Goal: Task Accomplishment & Management: Complete application form

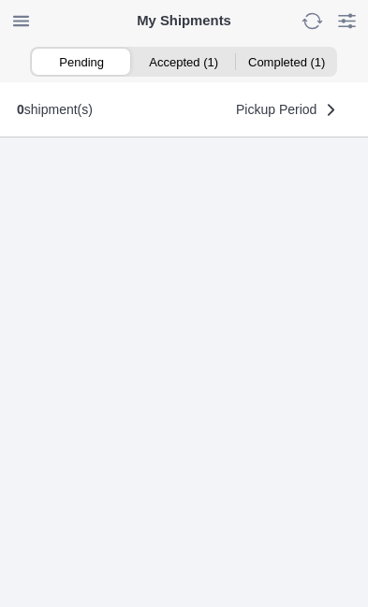
click at [186, 55] on ion-segment-button "Accepted (1)" at bounding box center [184, 62] width 102 height 26
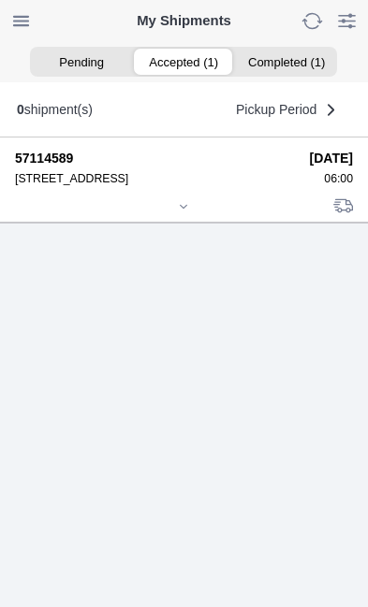
click at [195, 215] on div at bounding box center [184, 208] width 338 height 14
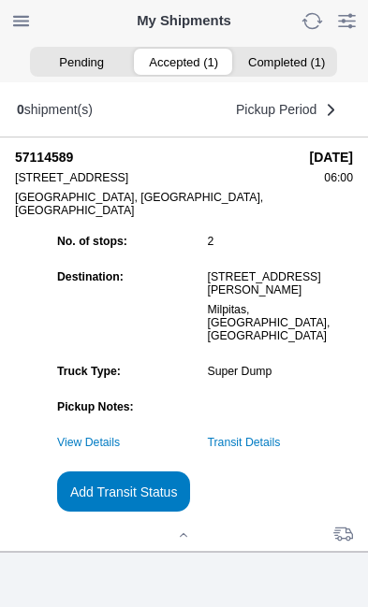
scroll to position [203, 0]
click at [0, 0] on slot "Add Transit Status" at bounding box center [0, 0] width 0 height 0
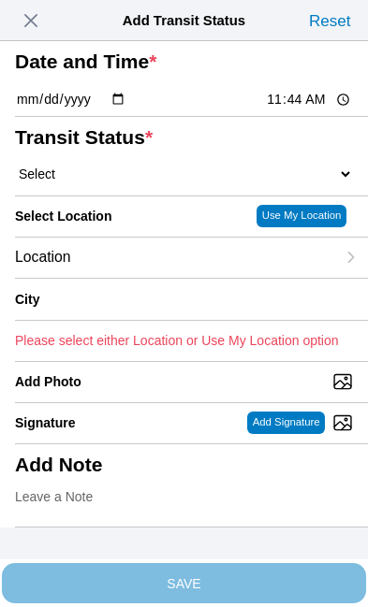
click at [324, 110] on input "11:44" at bounding box center [309, 100] width 88 height 20
type input "08:31"
click at [124, 183] on select "Select Arrive at Drop Off Arrive at Pickup Break Start Break Stop Depart Drop O…" at bounding box center [184, 174] width 338 height 17
select select "DPTDLVLOC"
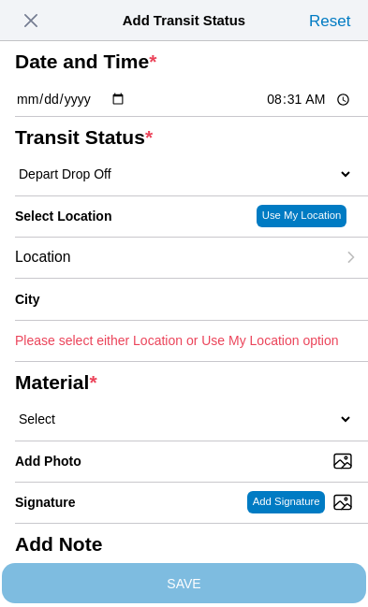
click at [160, 278] on div "Location" at bounding box center [175, 258] width 320 height 40
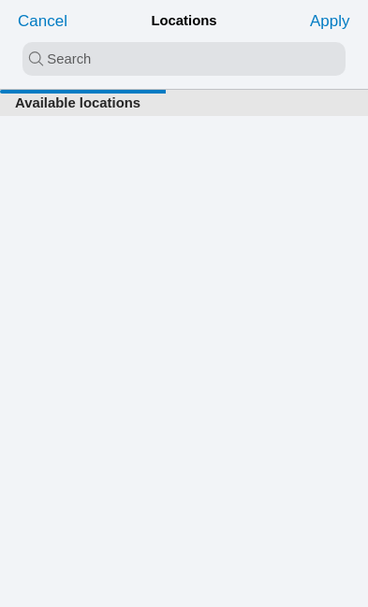
click at [51, 58] on input "search text" at bounding box center [183, 59] width 323 height 34
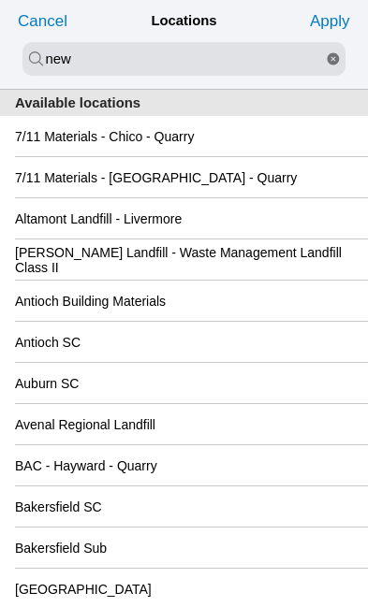
type input "new"
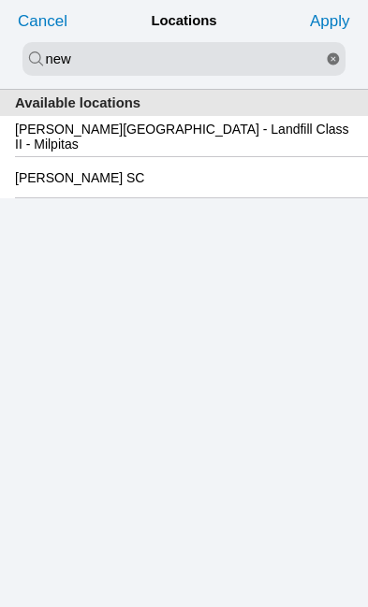
click at [0, 0] on slot "Newby Island - Landfill Class II - Milpitas" at bounding box center [0, 0] width 0 height 0
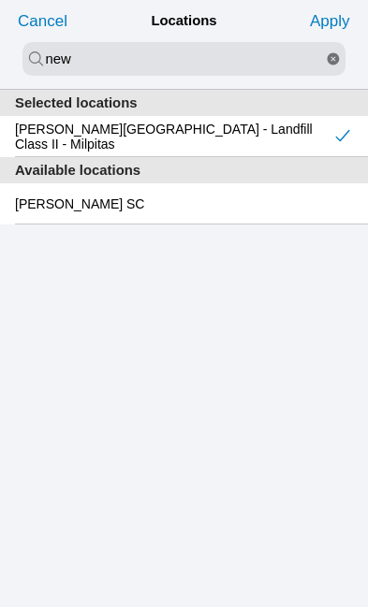
click at [0, 0] on slot "Apply" at bounding box center [0, 0] width 0 height 0
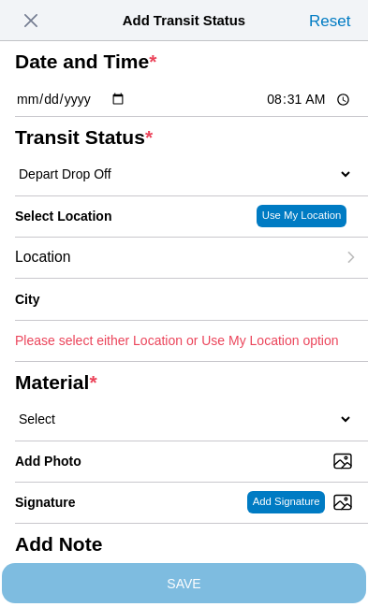
type input "Milpitas"
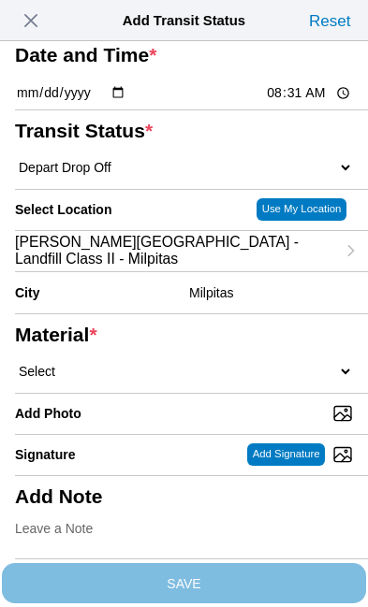
scroll to position [149, 0]
click at [177, 380] on select "Select 1" x 3" Rock 1" x 4" Rock 2" x 4" Rock Asphalt Cold Patch Backfill Spec …" at bounding box center [184, 371] width 338 height 17
select select "708654"
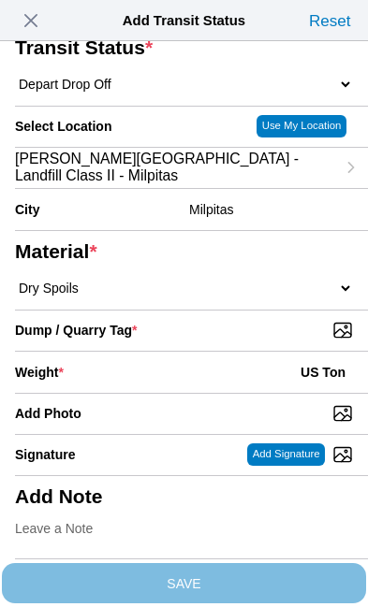
scroll to position [212, 0]
click at [278, 341] on input "Dump / Quarry Tag *" at bounding box center [191, 330] width 353 height 21
type input "C:\fakepath\image.jpg"
click at [162, 352] on div "Weight * US Ton" at bounding box center [184, 372] width 338 height 41
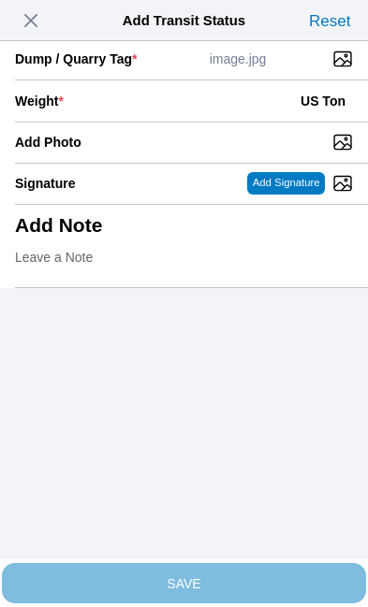
scroll to position [384, 0]
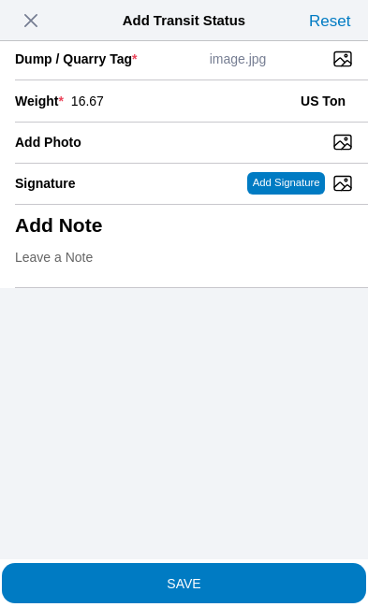
type input "16.67"
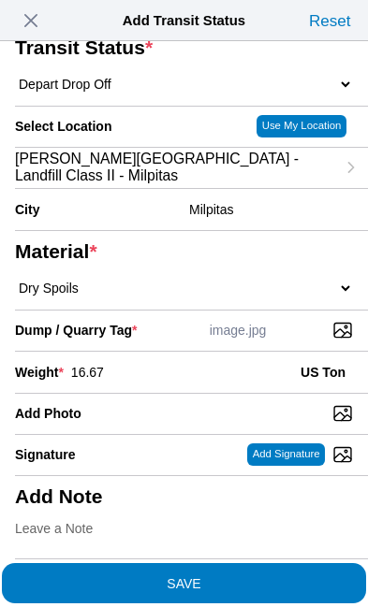
click at [254, 577] on span "SAVE" at bounding box center [184, 583] width 338 height 13
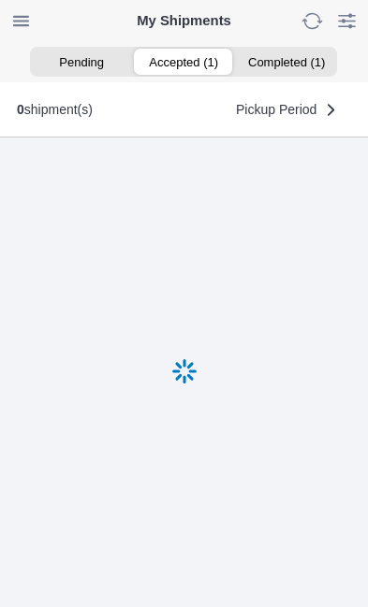
scroll to position [1, 0]
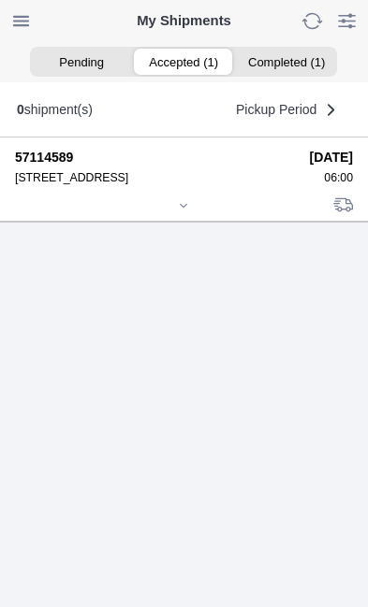
click at [184, 212] on icon at bounding box center [183, 205] width 11 height 11
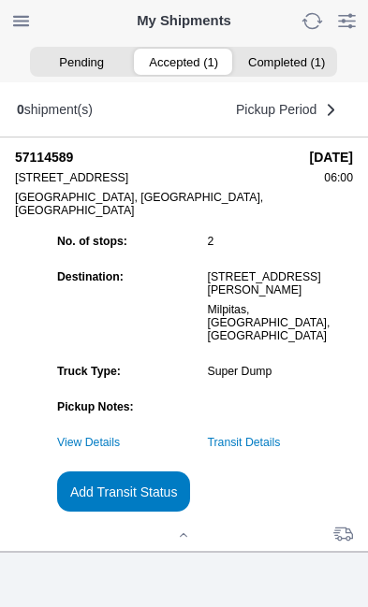
scroll to position [203, 0]
click at [281, 443] on link "Transit Details" at bounding box center [244, 442] width 73 height 13
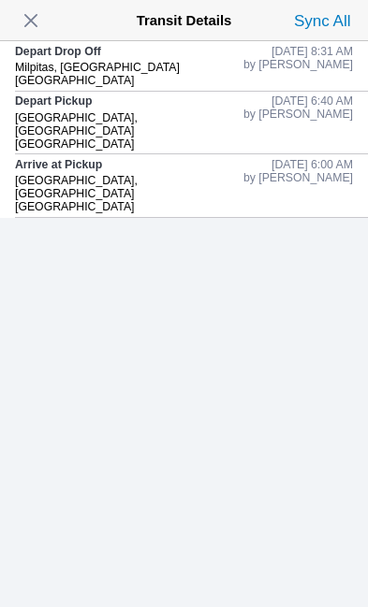
scroll to position [0, 0]
click at [37, 21] on span "button" at bounding box center [31, 20] width 26 height 26
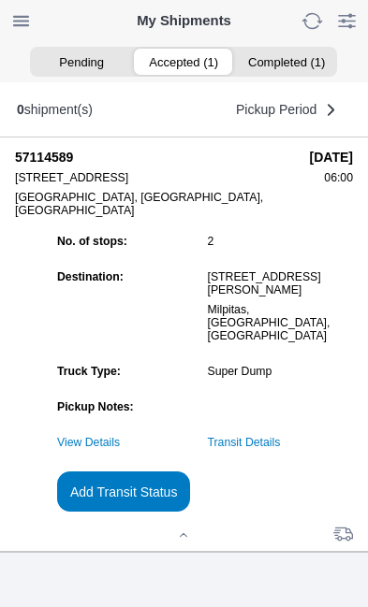
click at [0, 0] on slot "Add Transit Status" at bounding box center [0, 0] width 0 height 0
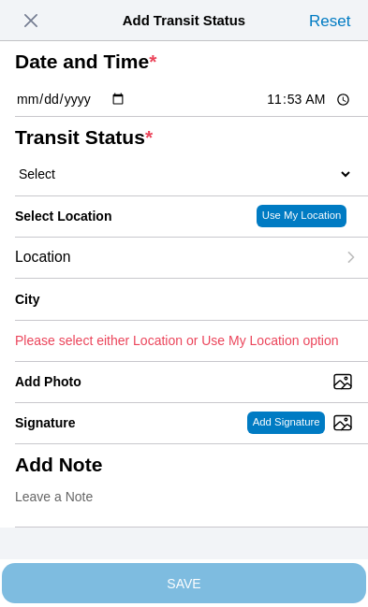
click at [314, 110] on input "11:53" at bounding box center [309, 100] width 88 height 20
type input "09:40"
click at [124, 183] on select "Select Arrive at Drop Off Arrive at Pickup Break Start Break Stop Depart Drop O…" at bounding box center [184, 174] width 338 height 17
select select "DPTPULOC"
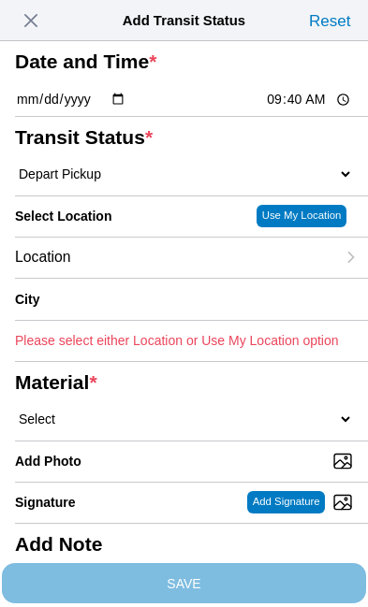
click at [154, 278] on div "Location" at bounding box center [175, 258] width 320 height 40
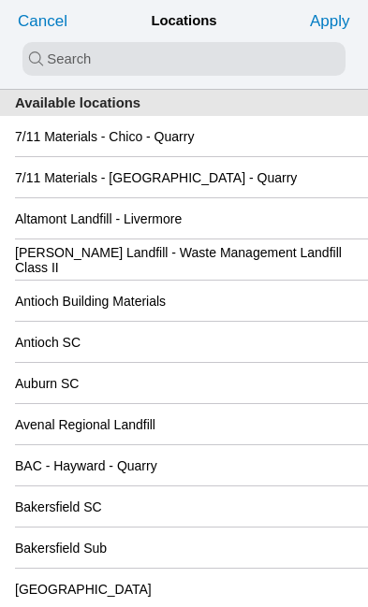
click at [64, 51] on input "search text" at bounding box center [183, 59] width 323 height 34
type input "silva"
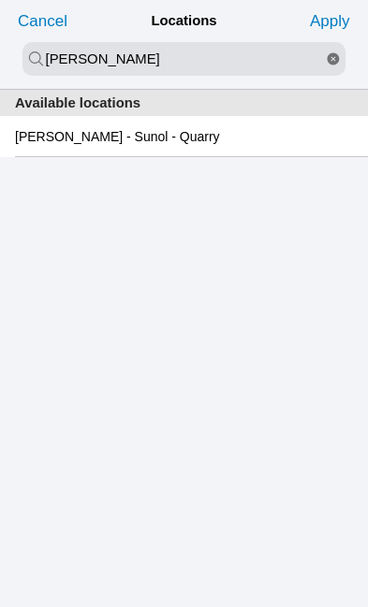
click at [0, 0] on slot "De Silva Gates - Sunol - Quarry" at bounding box center [0, 0] width 0 height 0
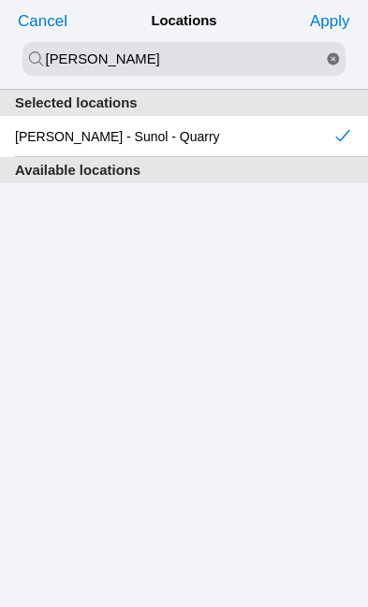
click at [0, 0] on slot "Apply" at bounding box center [0, 0] width 0 height 0
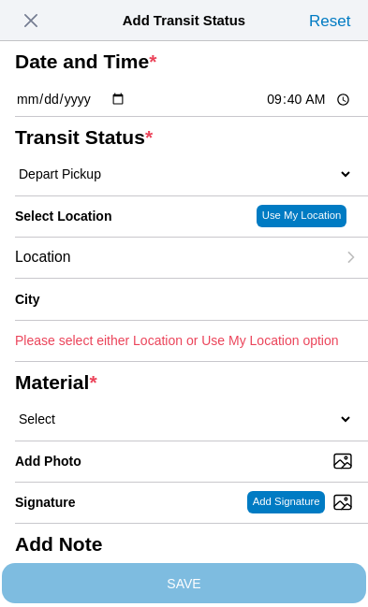
type input "Sunol"
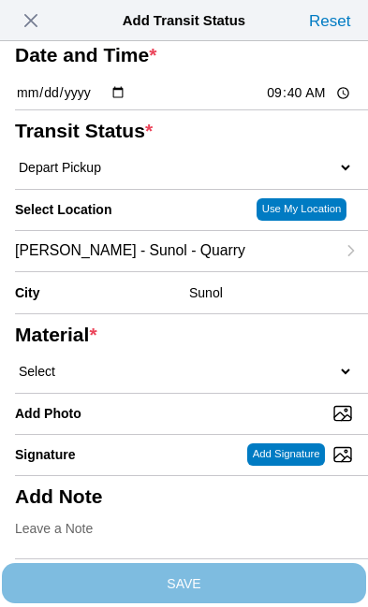
scroll to position [98, 0]
click at [149, 380] on select "Select 1" x 3" Rock 1" x 4" Rock 2" x 4" Rock Asphalt Cold Patch Backfill Spec …" at bounding box center [184, 371] width 338 height 17
select select "708651"
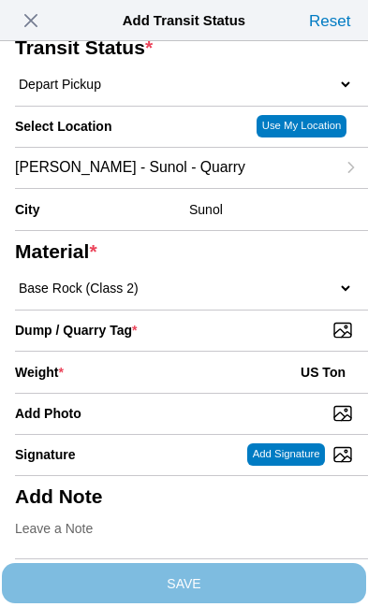
scroll to position [230, 0]
click at [273, 341] on input "Dump / Quarry Tag *" at bounding box center [191, 330] width 353 height 21
type input "C:\fakepath\image.jpg"
click at [158, 353] on div "Weight * US Ton" at bounding box center [184, 372] width 338 height 41
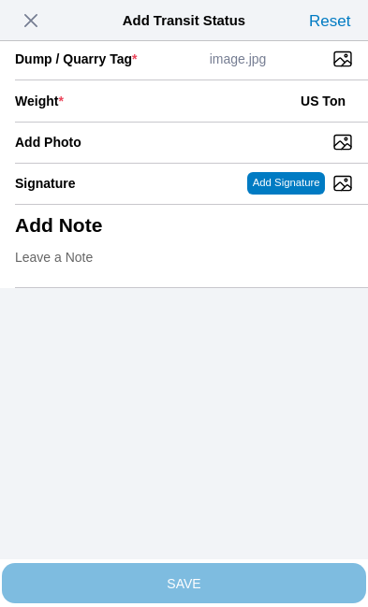
scroll to position [384, 0]
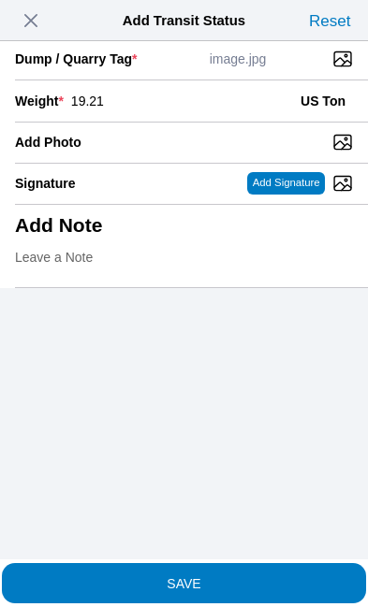
type input "19.21"
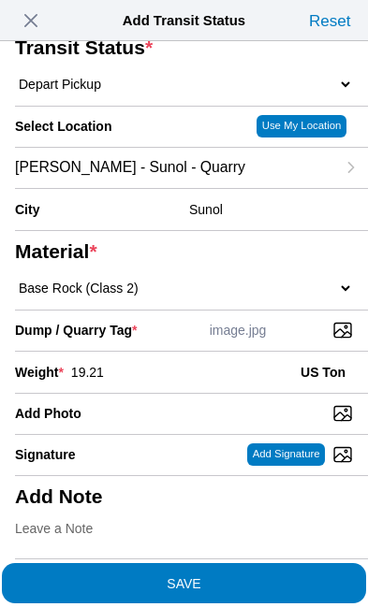
scroll to position [357, 0]
click at [260, 577] on span "SAVE" at bounding box center [184, 583] width 338 height 13
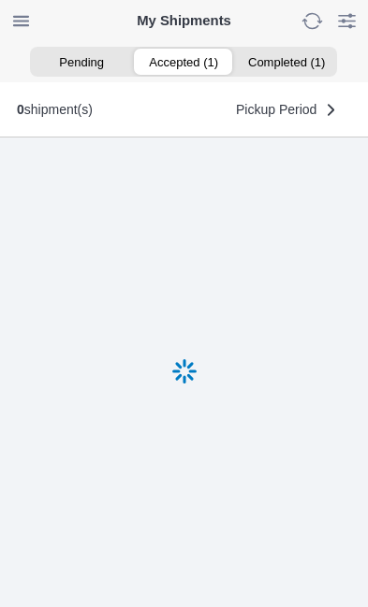
scroll to position [1, 0]
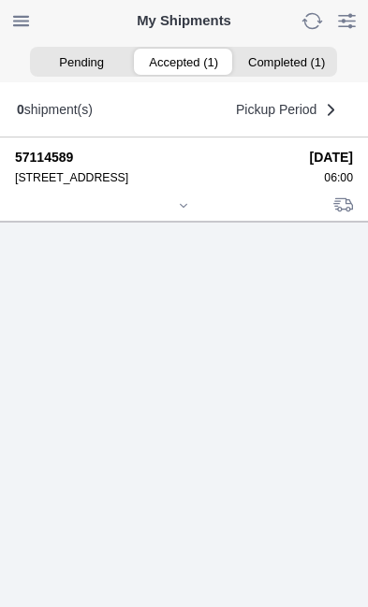
click at [195, 214] on div at bounding box center [184, 207] width 338 height 14
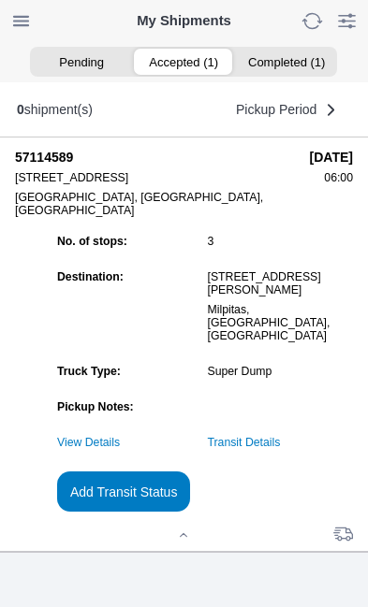
scroll to position [203, 0]
click at [281, 441] on link "Transit Details" at bounding box center [244, 442] width 73 height 13
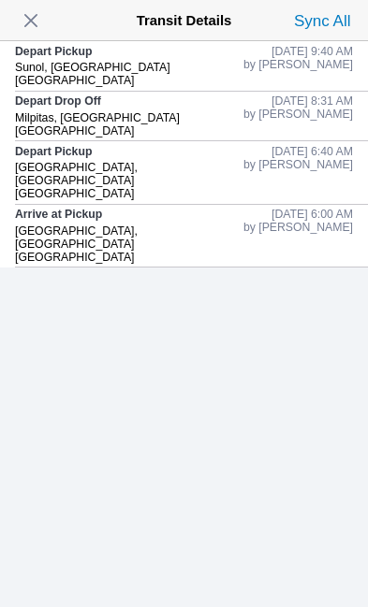
click at [42, 17] on span "button" at bounding box center [31, 20] width 26 height 26
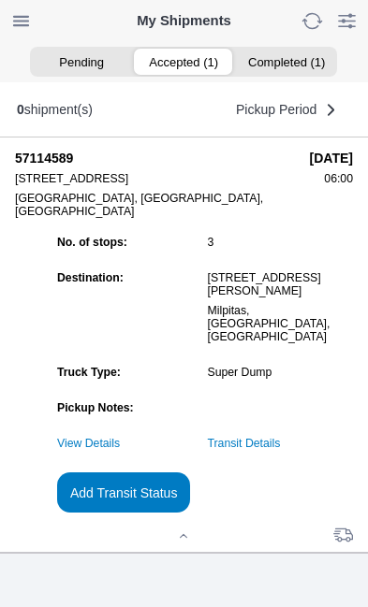
scroll to position [0, 0]
